Goal: Task Accomplishment & Management: Manage account settings

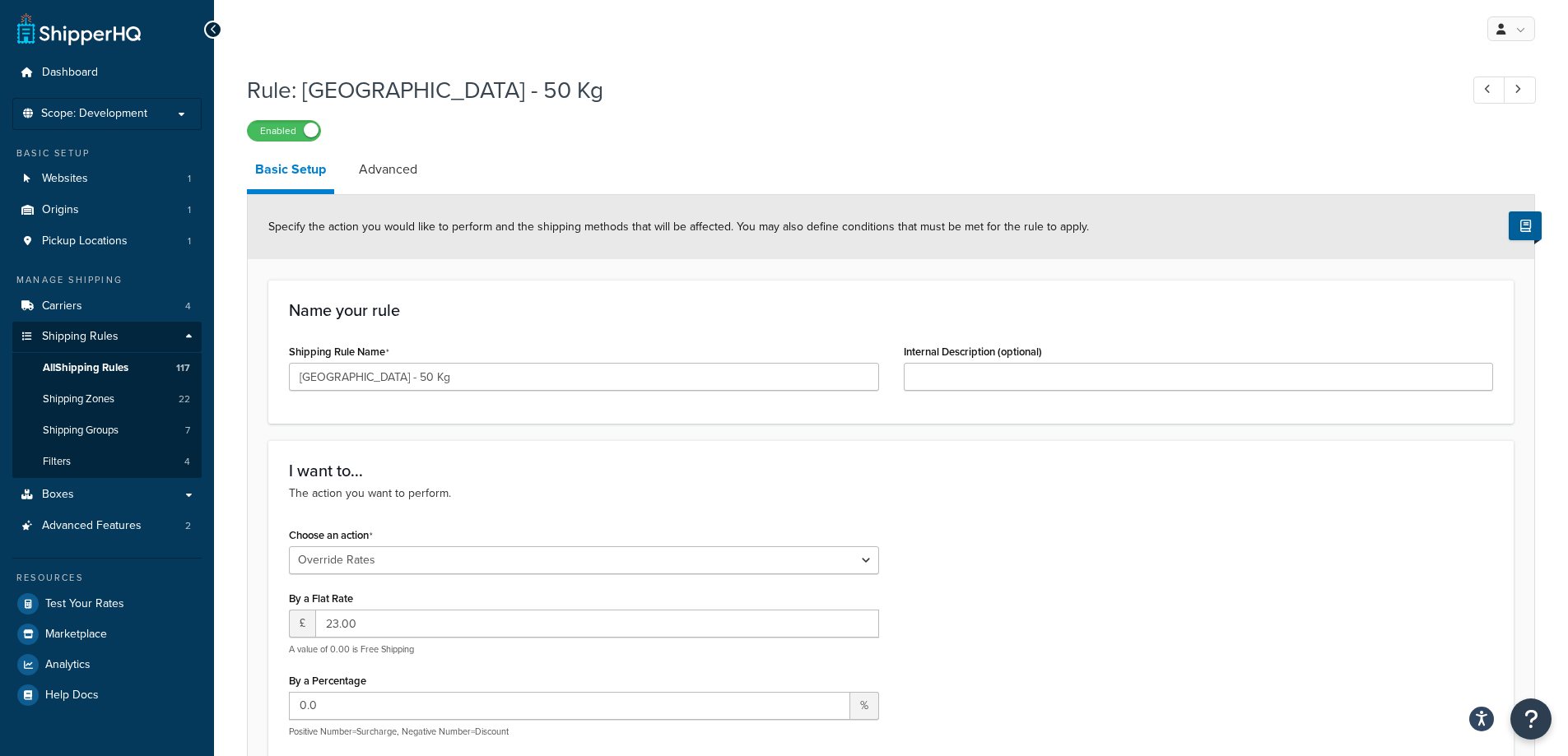
select select "OVERRIDE"
select select "BOX"
click at [95, 396] on span "Shipping Zones" at bounding box center [78, 399] width 72 height 14
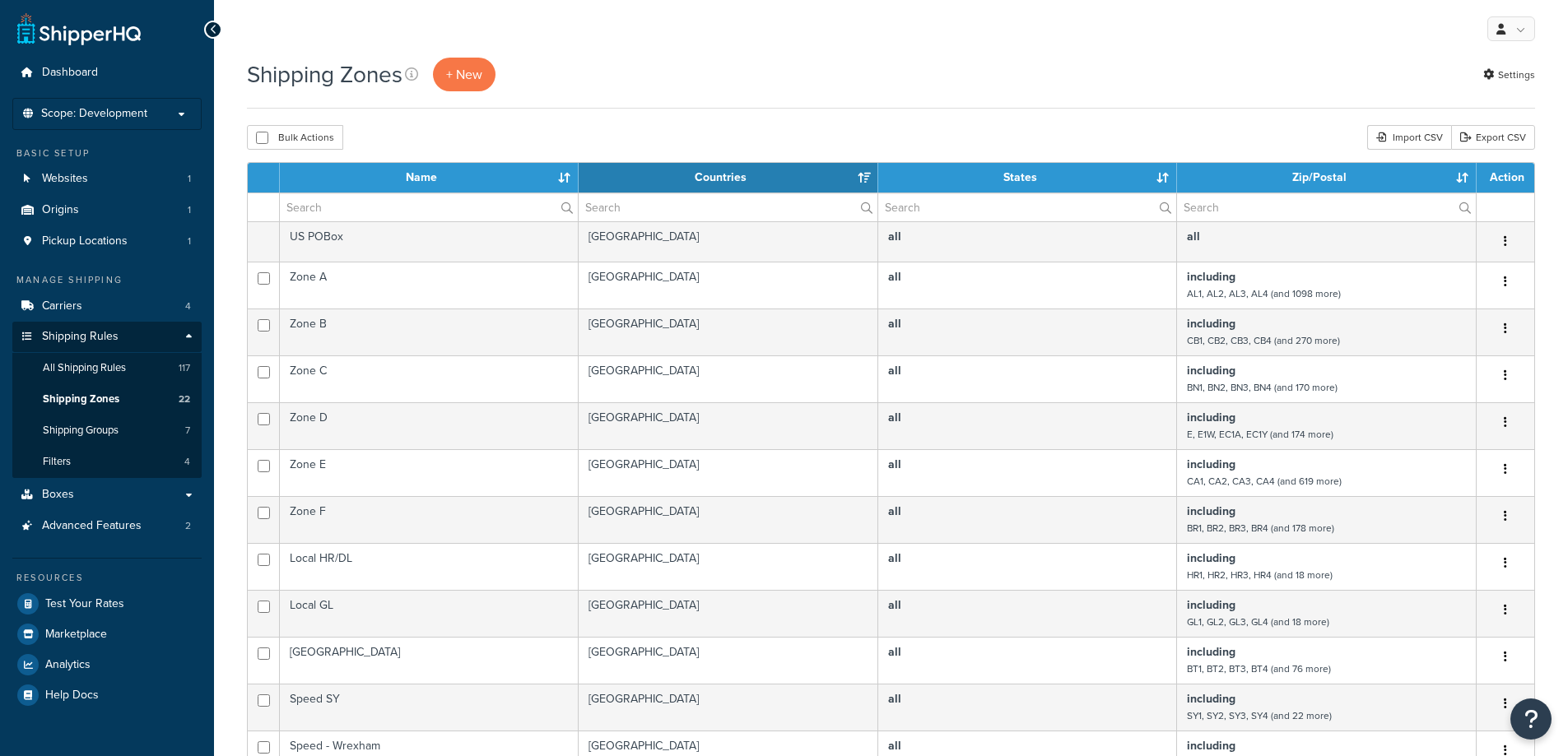
select select "15"
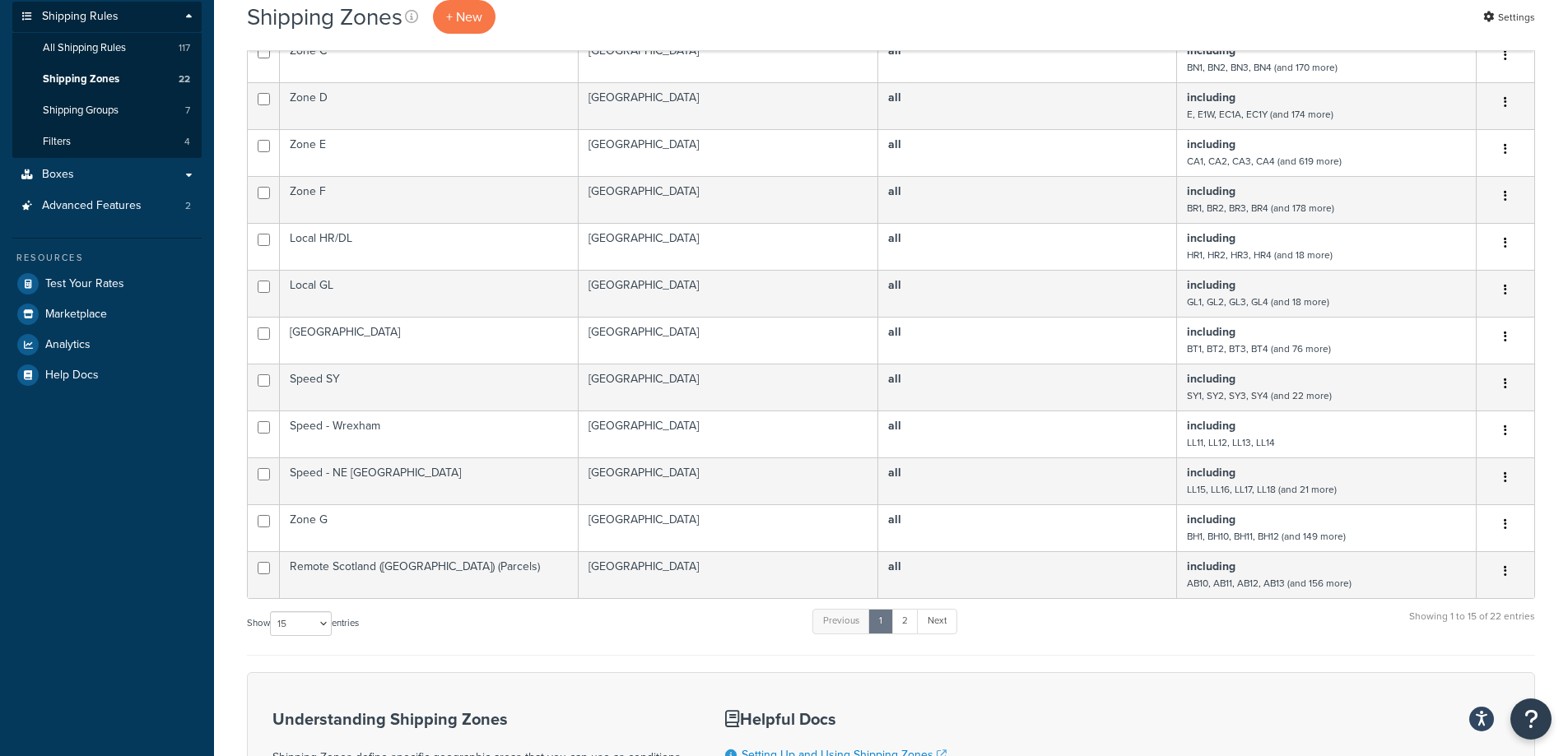
scroll to position [329, 0]
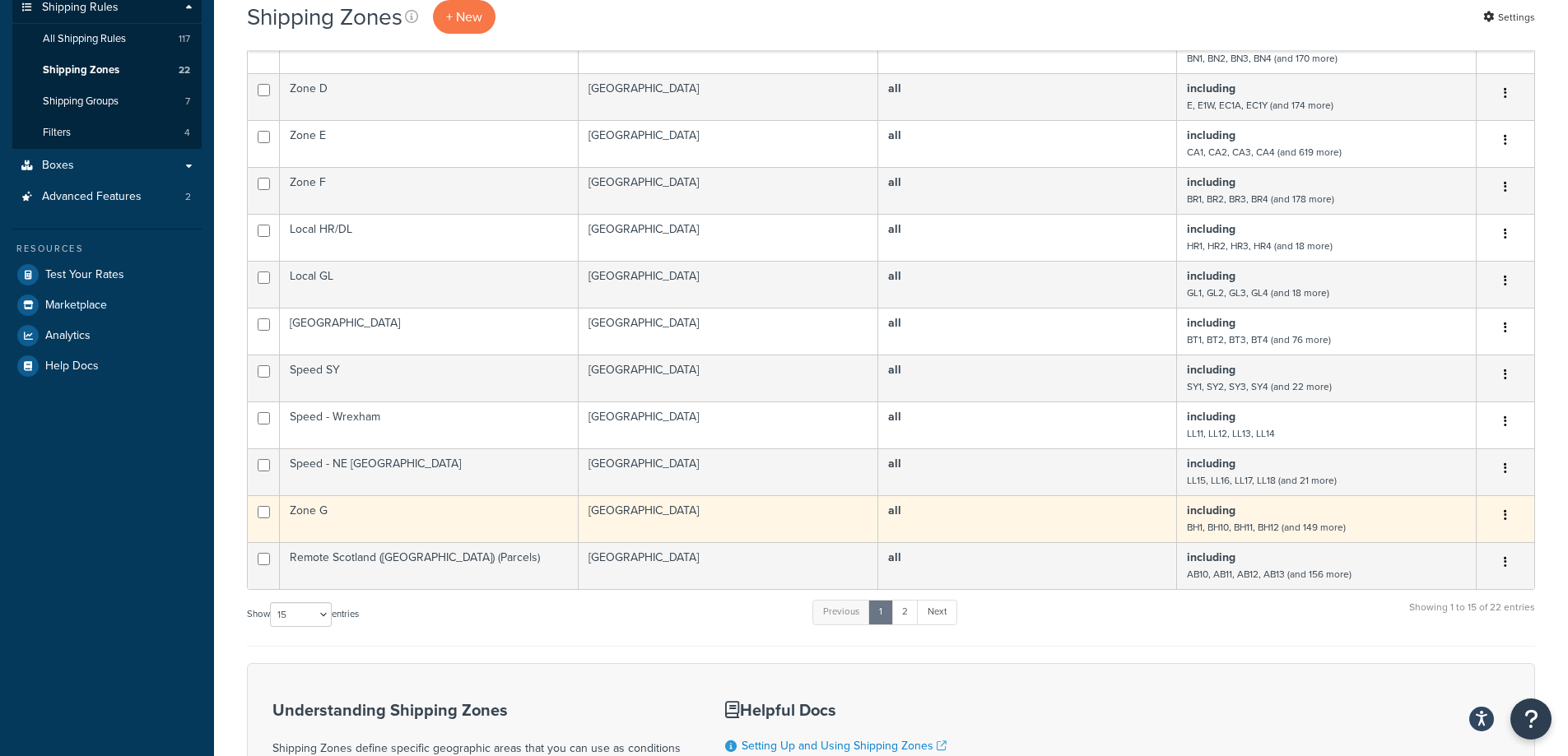
click at [414, 526] on td "Zone G" at bounding box center [429, 519] width 299 height 47
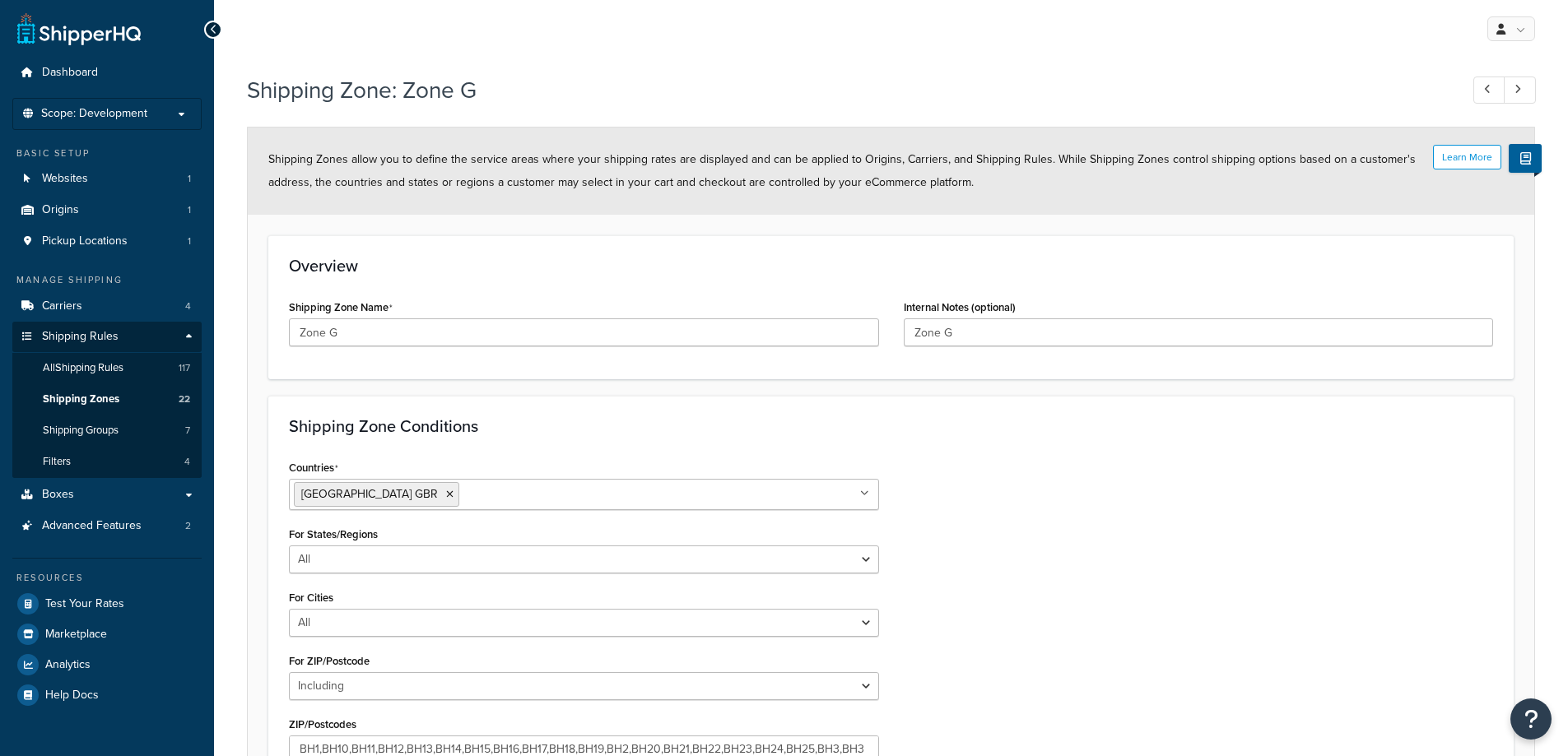
select select "including"
click at [1052, 541] on div "Countries United Kingdom GBR All Countries ALL United States USA Afghanistan AF…" at bounding box center [890, 641] width 1229 height 372
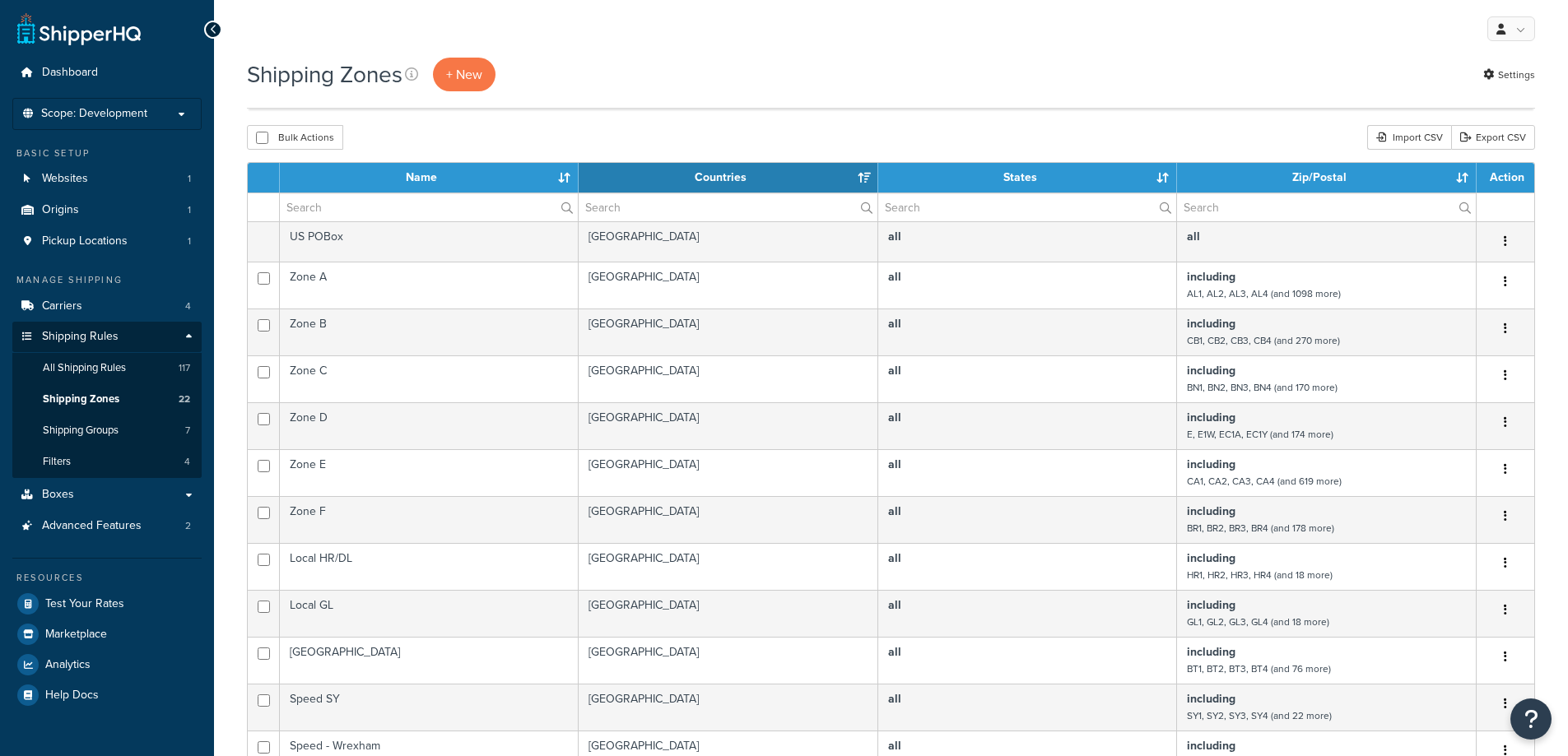
select select "15"
